Goal: Information Seeking & Learning: Find specific fact

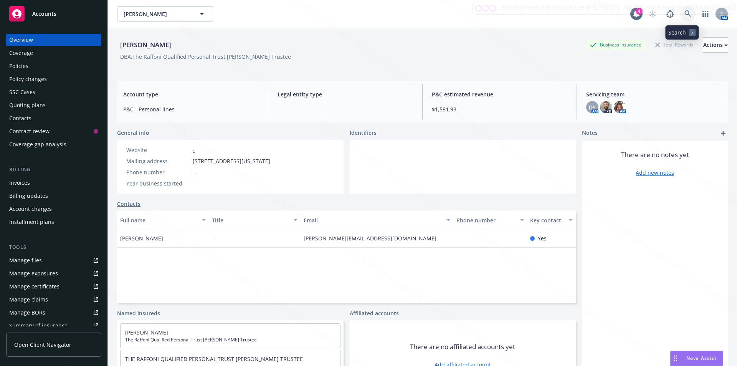
click at [685, 14] on icon at bounding box center [688, 13] width 7 height 7
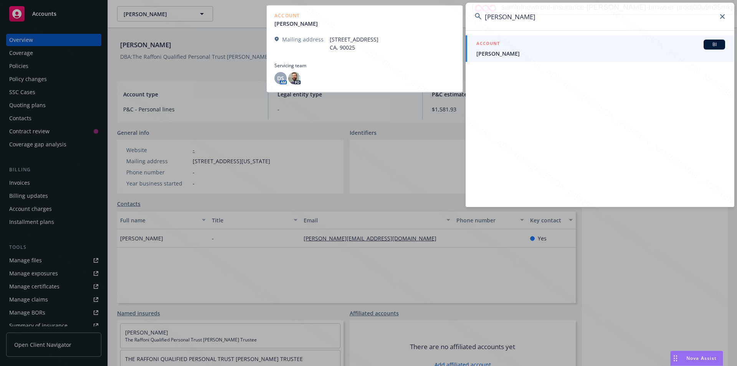
type input "[PERSON_NAME]"
click at [506, 55] on span "[PERSON_NAME]" at bounding box center [601, 54] width 249 height 8
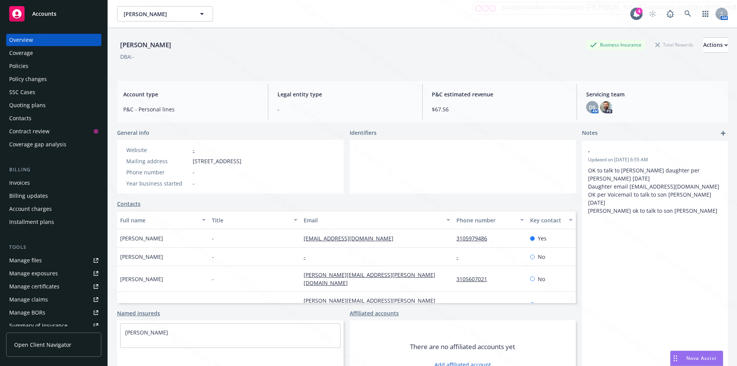
click at [21, 66] on div "Policies" at bounding box center [18, 66] width 19 height 12
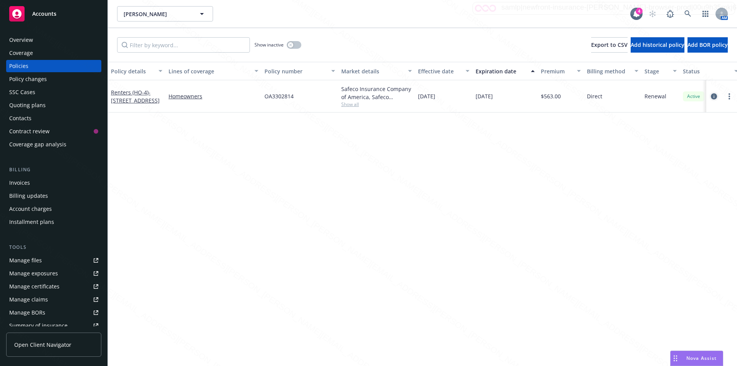
click at [712, 96] on icon "circleInformation" at bounding box center [714, 96] width 6 height 6
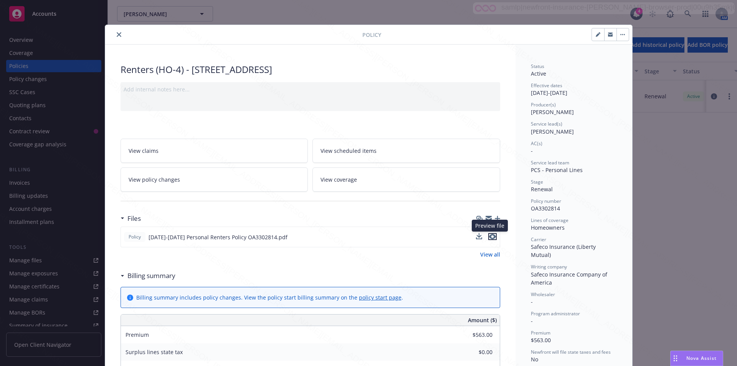
click at [489, 235] on icon "preview file" at bounding box center [492, 236] width 7 height 5
click at [117, 34] on icon "close" at bounding box center [119, 34] width 5 height 5
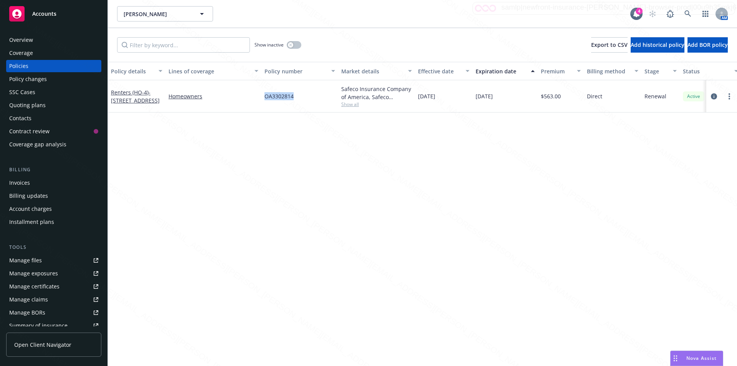
drag, startPoint x: 292, startPoint y: 100, endPoint x: 268, endPoint y: 98, distance: 23.9
click at [267, 99] on div "OA3302814" at bounding box center [300, 96] width 77 height 32
copy span "OA3302814"
click at [23, 41] on div "Overview" at bounding box center [21, 40] width 24 height 12
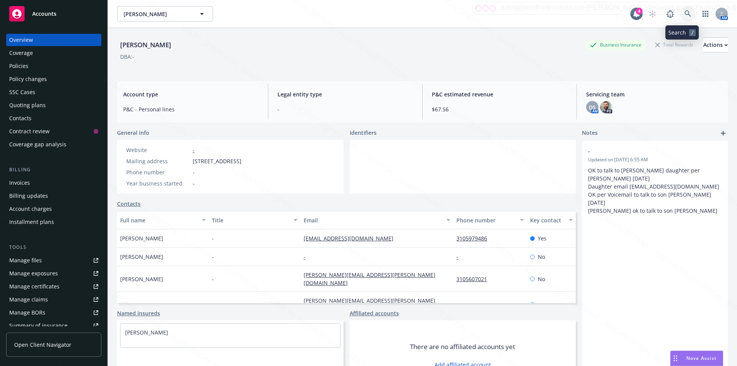
click at [685, 12] on icon at bounding box center [688, 13] width 7 height 7
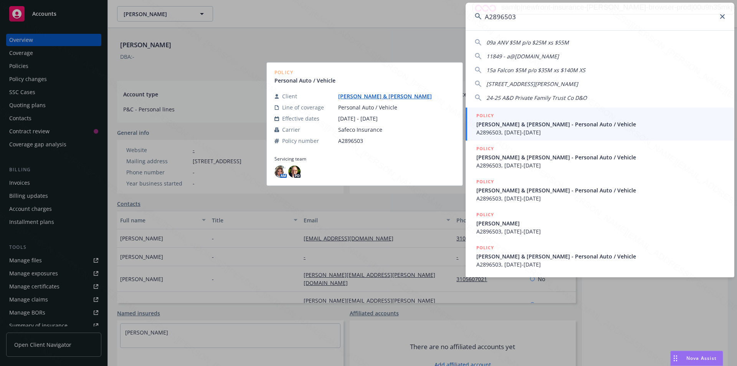
type input "A2896503"
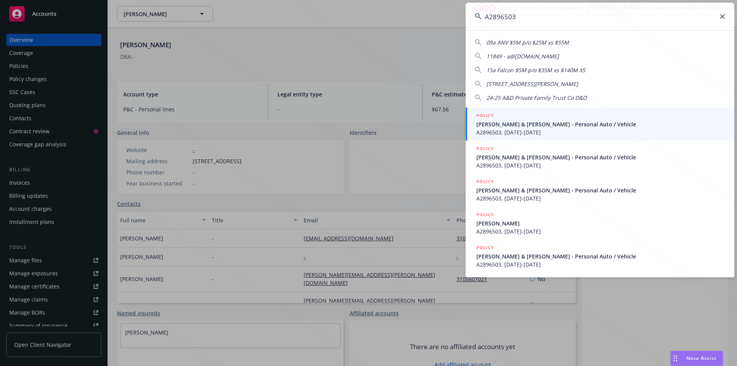
click at [510, 123] on span "[PERSON_NAME] & [PERSON_NAME] - Personal Auto / Vehicle" at bounding box center [601, 124] width 249 height 8
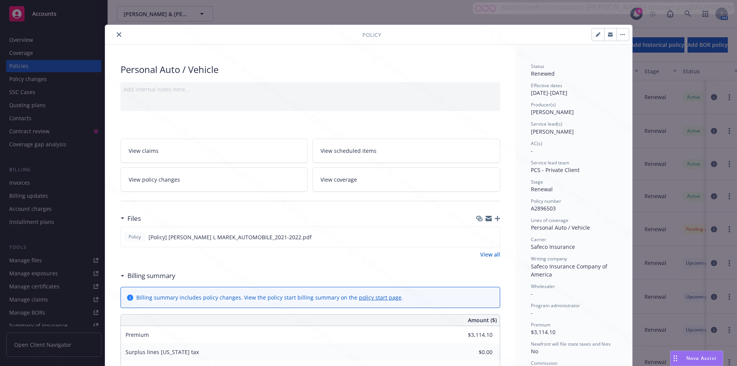
click at [115, 31] on button "close" at bounding box center [118, 34] width 9 height 9
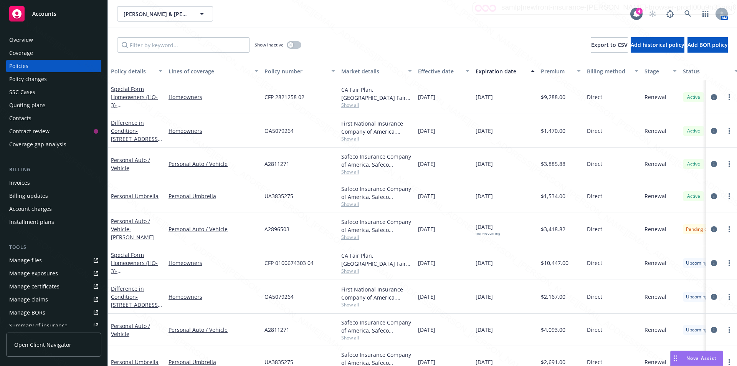
click at [31, 66] on div "Policies" at bounding box center [53, 66] width 89 height 12
click at [174, 46] on input "Filter by keyword..." at bounding box center [183, 44] width 133 height 15
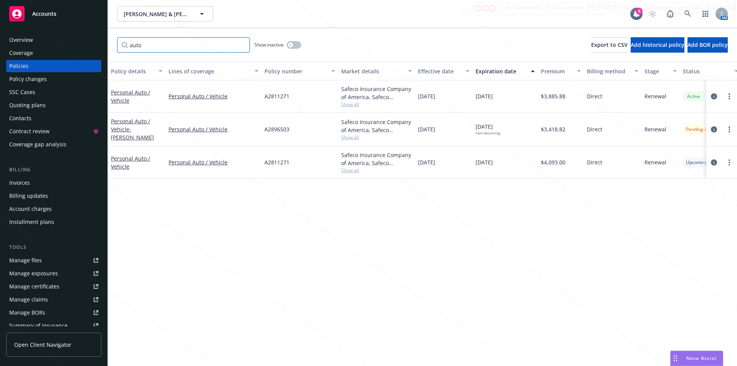
type input "auto"
click at [374, 250] on div "Policy details Lines of coverage Policy number Market details Effective date Ex…" at bounding box center [423, 214] width 630 height 304
click at [509, 129] on div "[DATE] non-recurring" at bounding box center [505, 130] width 65 height 34
drag, startPoint x: 295, startPoint y: 97, endPoint x: 263, endPoint y: 94, distance: 32.0
click at [261, 93] on div "Personal Auto / Vehicle Personal Auto / Vehicle A2811271 Safeco Insurance Compa…" at bounding box center [478, 96] width 741 height 32
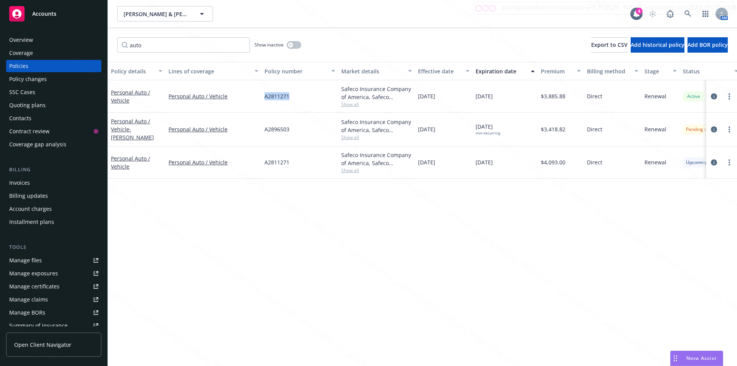
copy div "A2811271"
click at [328, 215] on div "Policy details Lines of coverage Policy number Market details Effective date Ex…" at bounding box center [423, 214] width 630 height 304
drag, startPoint x: 295, startPoint y: 100, endPoint x: 266, endPoint y: 99, distance: 28.8
click at [259, 98] on div "Personal Auto / Vehicle Personal Auto / Vehicle A2811271 Safeco Insurance Compa…" at bounding box center [478, 96] width 741 height 32
copy div "A2811271"
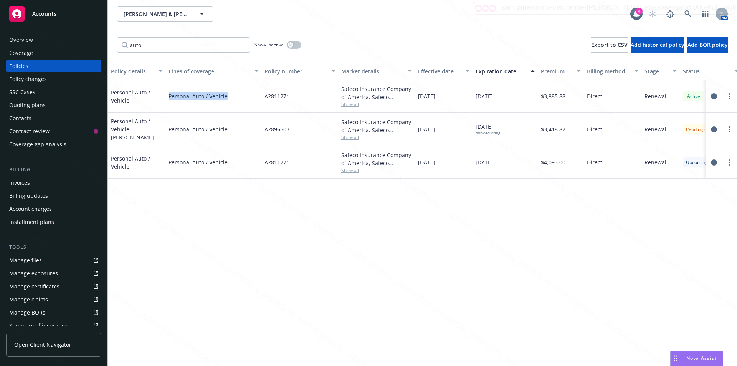
click at [284, 262] on div "Policy details Lines of coverage Policy number Market details Effective date Ex…" at bounding box center [423, 214] width 630 height 304
click at [689, 12] on icon at bounding box center [688, 13] width 7 height 7
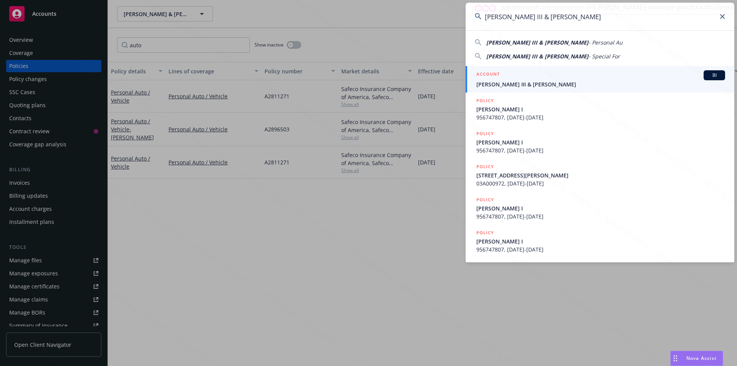
type input "[PERSON_NAME] III & [PERSON_NAME]"
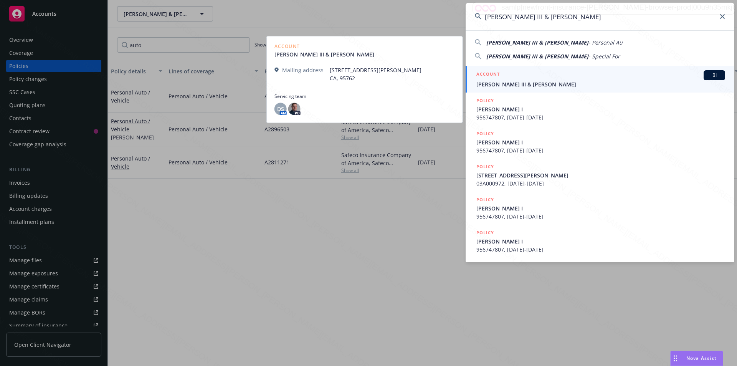
click at [516, 86] on span "[PERSON_NAME] III & [PERSON_NAME]" at bounding box center [601, 84] width 249 height 8
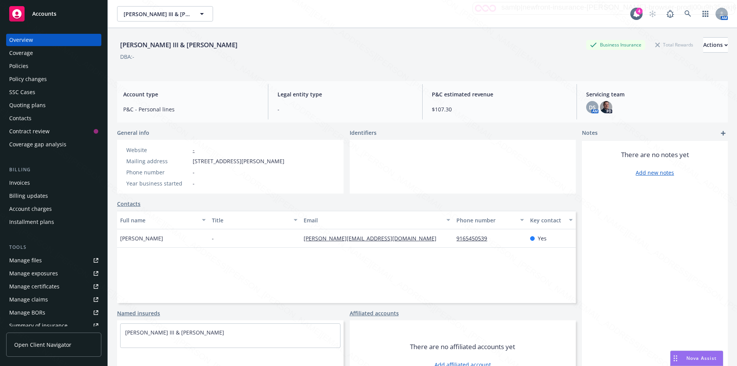
click at [22, 69] on div "Policies" at bounding box center [18, 66] width 19 height 12
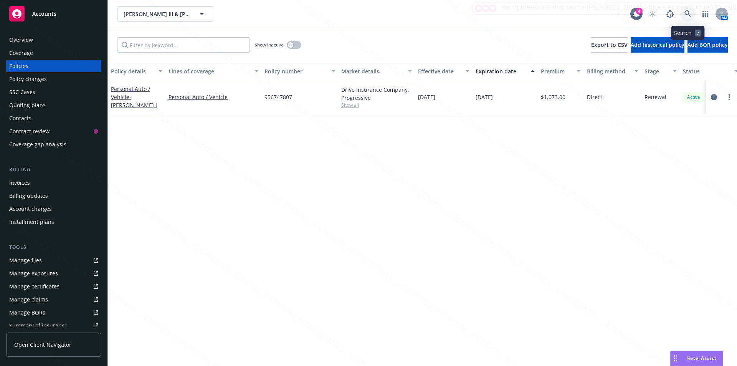
click at [688, 12] on icon at bounding box center [688, 13] width 7 height 7
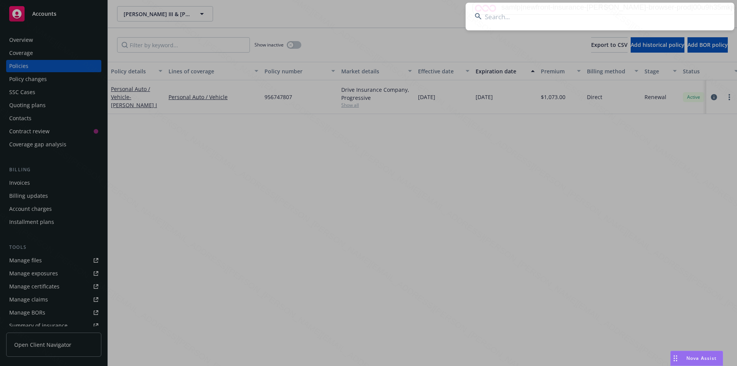
click at [519, 15] on input at bounding box center [600, 17] width 269 height 28
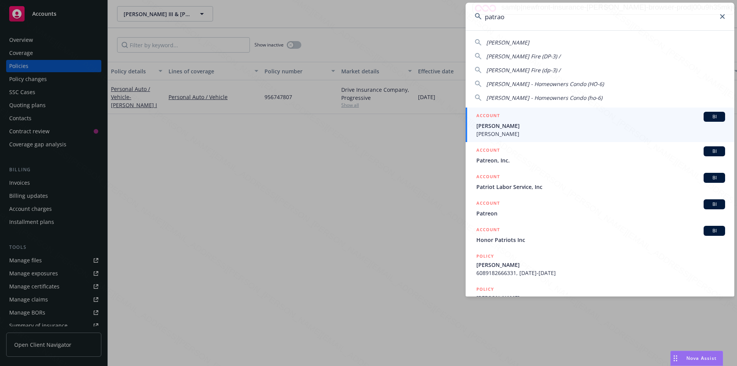
type input "patrao"
click at [505, 127] on span "[PERSON_NAME]" at bounding box center [601, 126] width 249 height 8
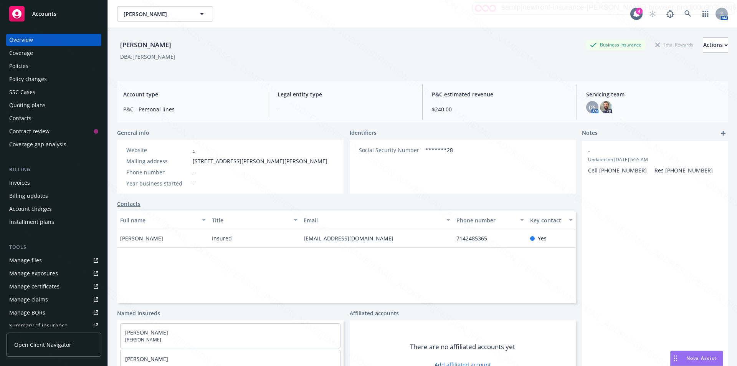
click at [36, 67] on div "Policies" at bounding box center [53, 66] width 89 height 12
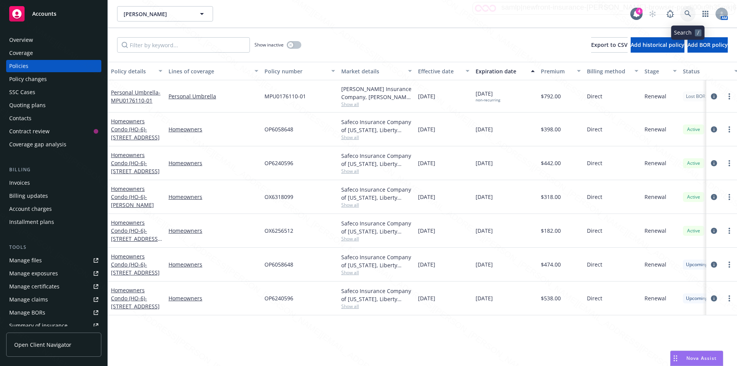
click at [689, 12] on icon at bounding box center [688, 13] width 7 height 7
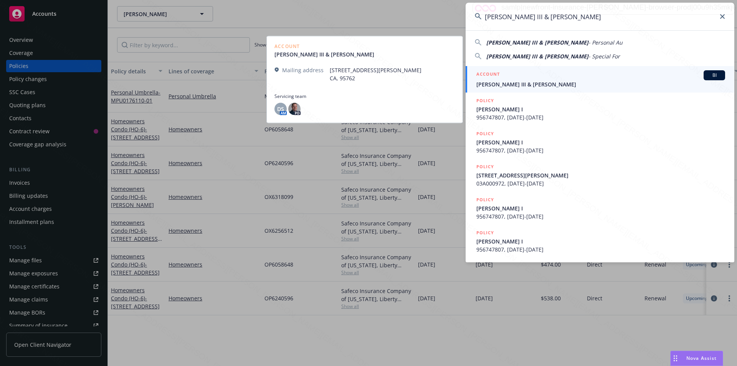
type input "[PERSON_NAME] III & [PERSON_NAME]"
click at [505, 84] on span "[PERSON_NAME] III & [PERSON_NAME]" at bounding box center [601, 84] width 249 height 8
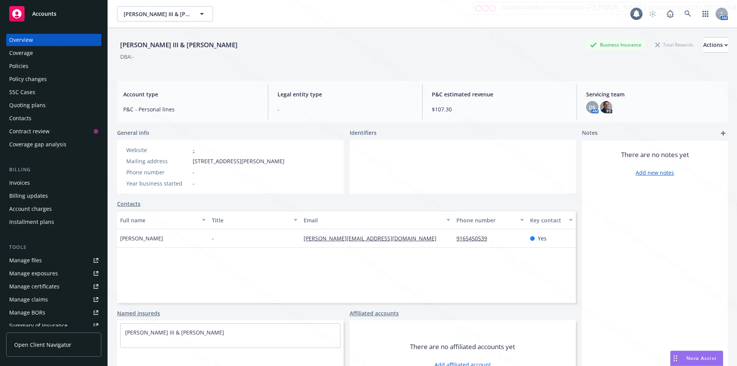
click at [15, 65] on div "Policies" at bounding box center [18, 66] width 19 height 12
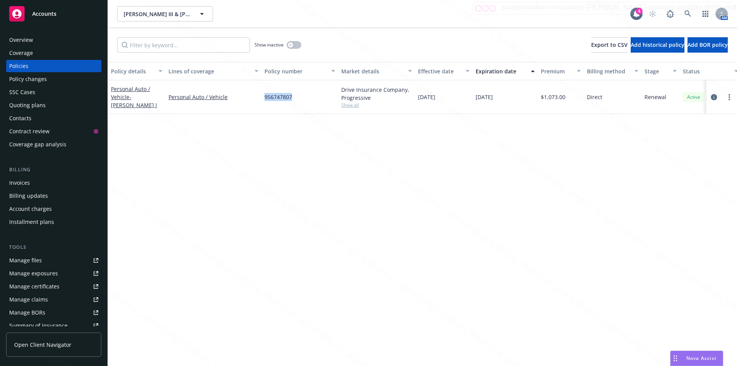
drag, startPoint x: 305, startPoint y: 103, endPoint x: 265, endPoint y: 97, distance: 39.6
click at [265, 97] on div "956747807" at bounding box center [300, 97] width 77 height 34
copy span "956747807"
